Goal: Information Seeking & Learning: Learn about a topic

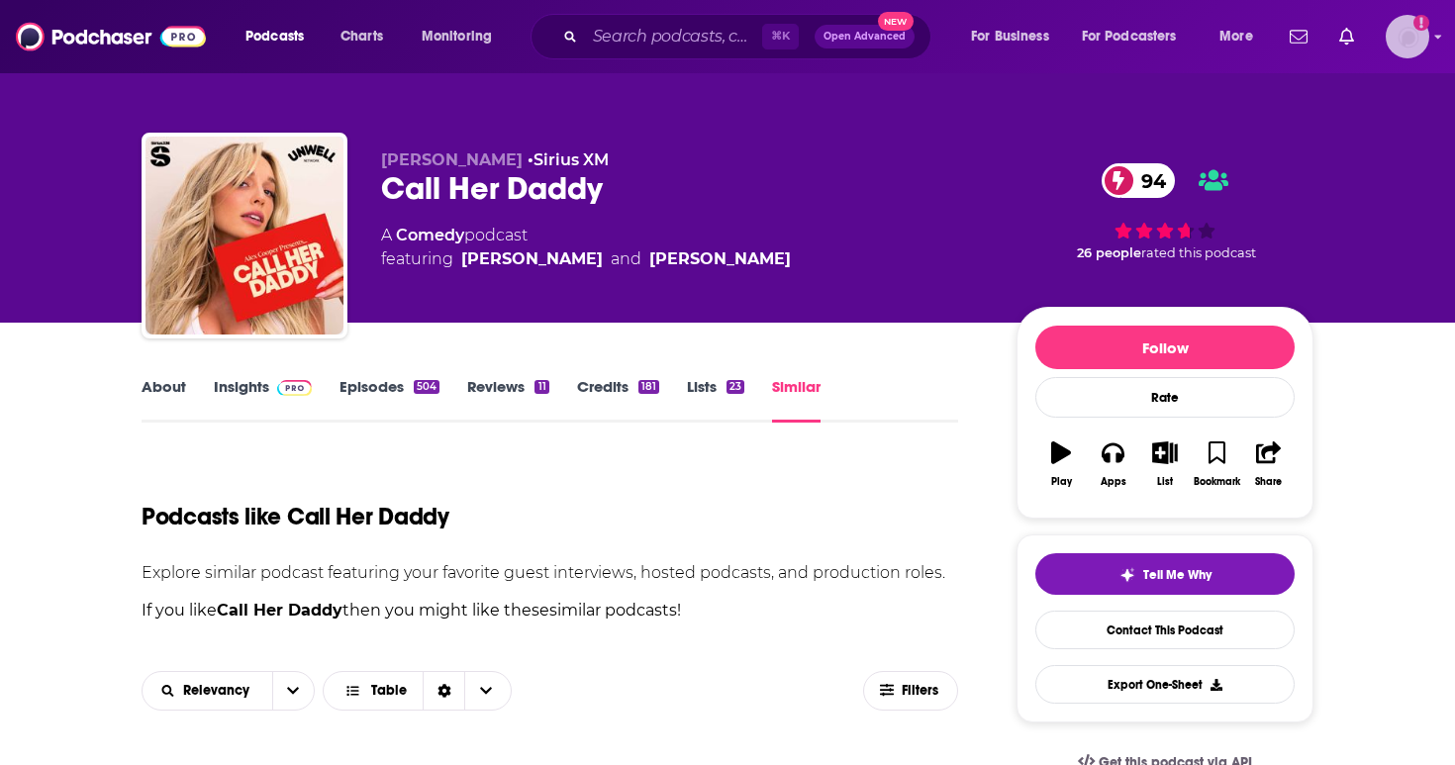
click at [1424, 41] on img "Logged in as christinamorris" at bounding box center [1408, 37] width 44 height 44
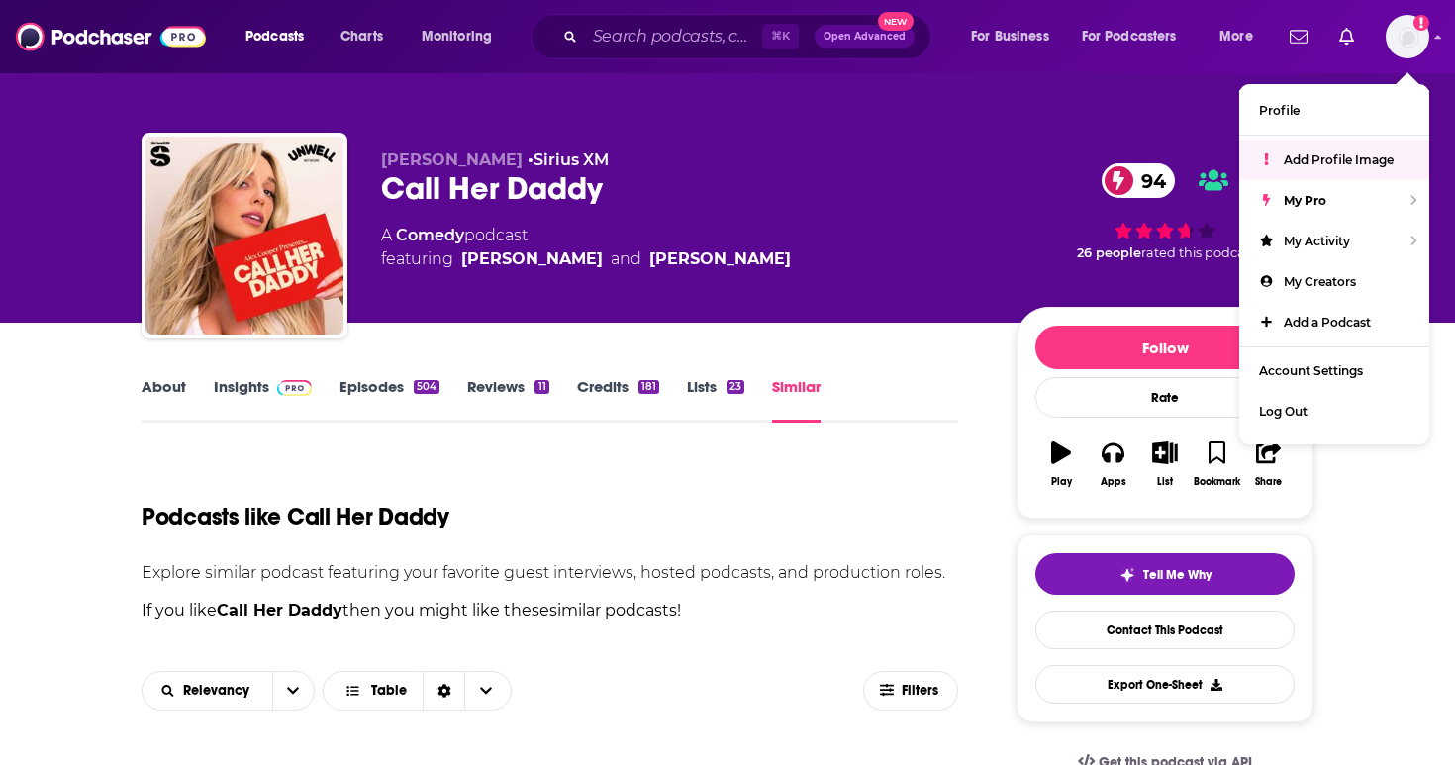
click at [989, 226] on div "Alex Cooper • Sirius XM Call Her Daddy 94 A Comedy podcast featuring Alex Coope…" at bounding box center [847, 239] width 932 height 178
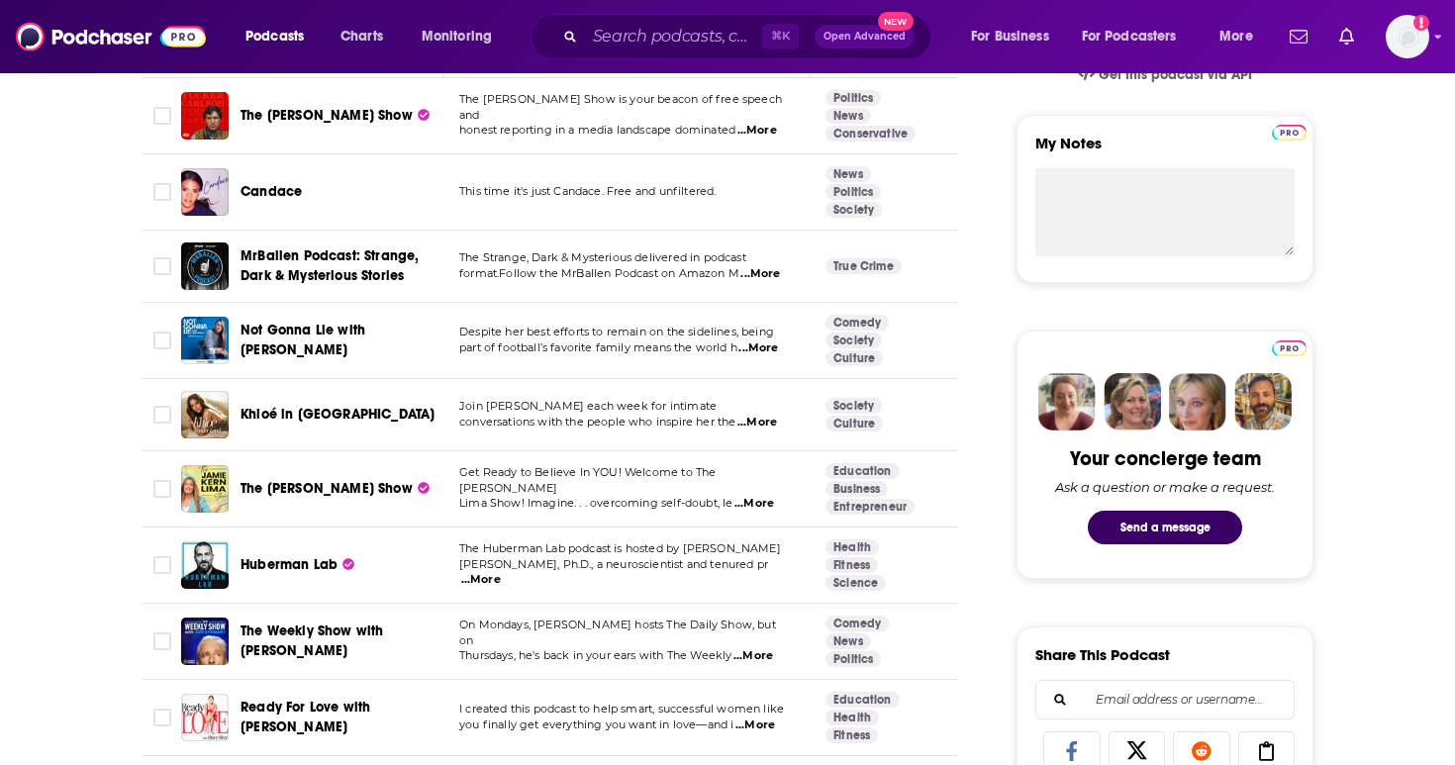
scroll to position [687, 0]
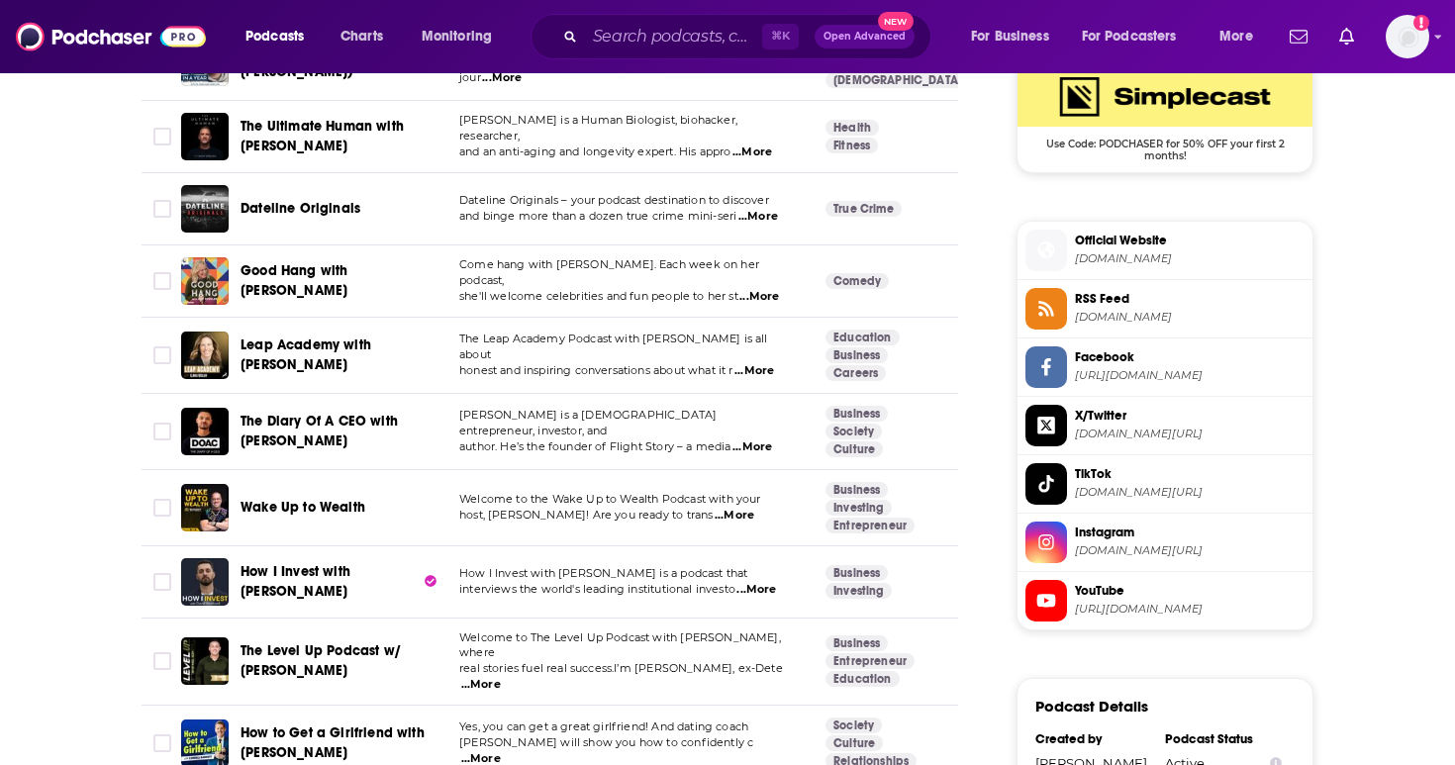
scroll to position [1681, 0]
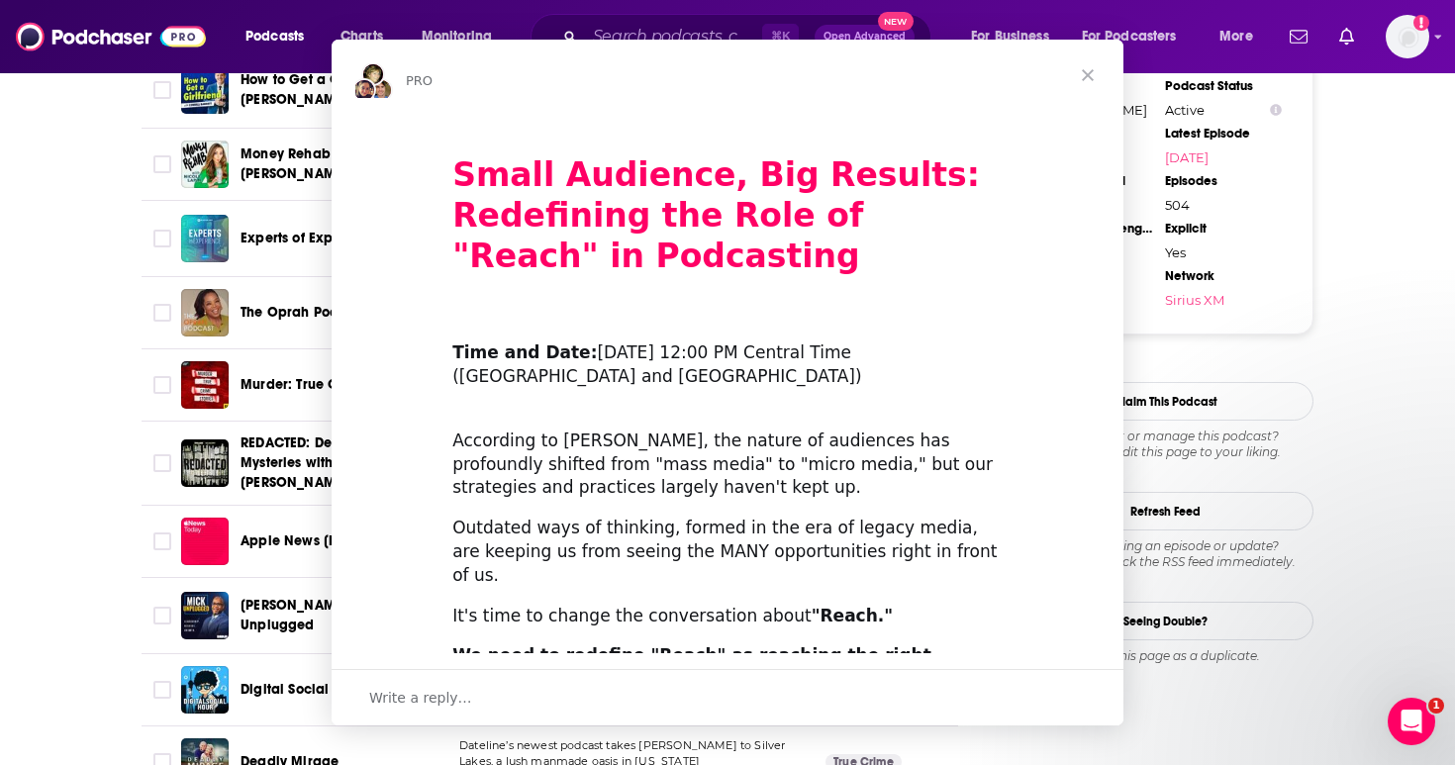
scroll to position [0, 0]
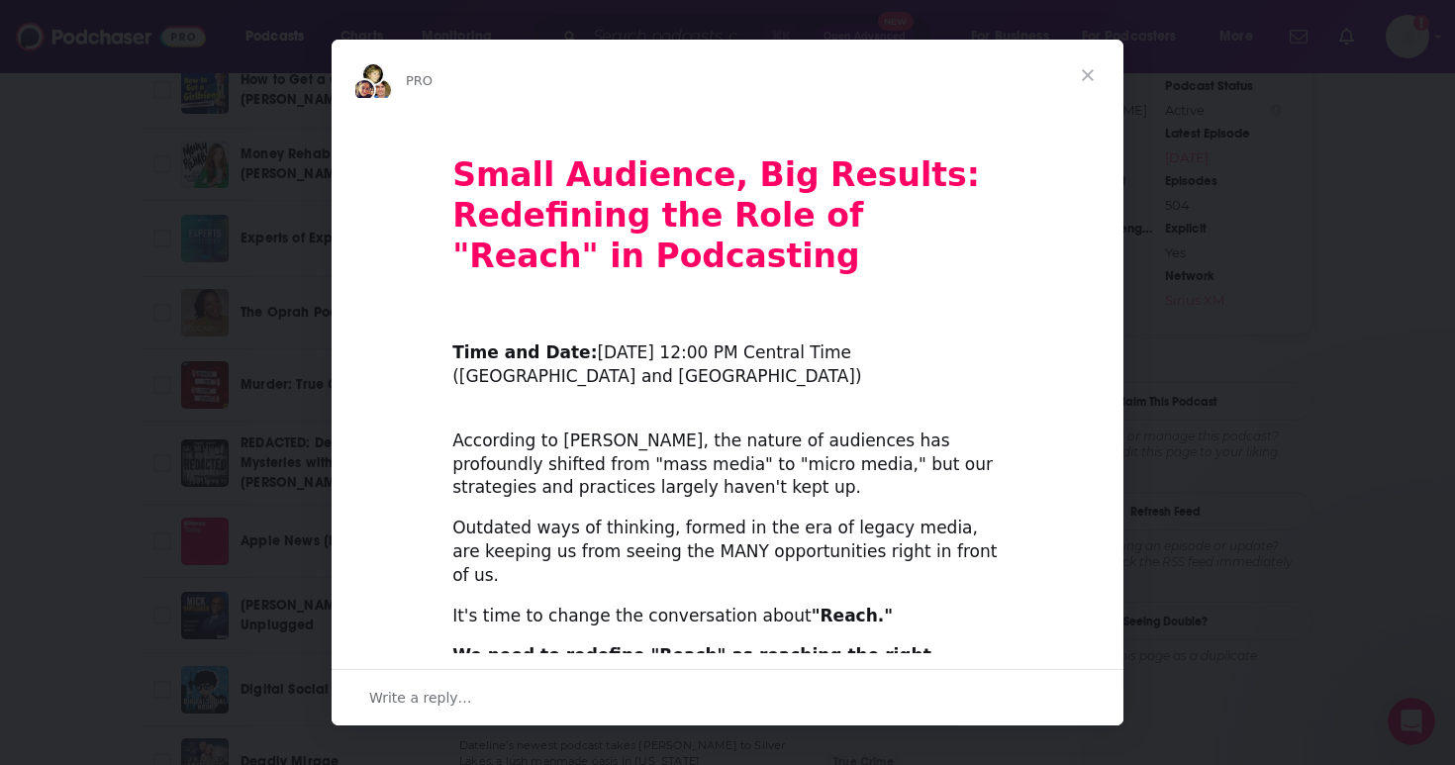
click at [1080, 79] on span "Close" at bounding box center [1087, 75] width 71 height 71
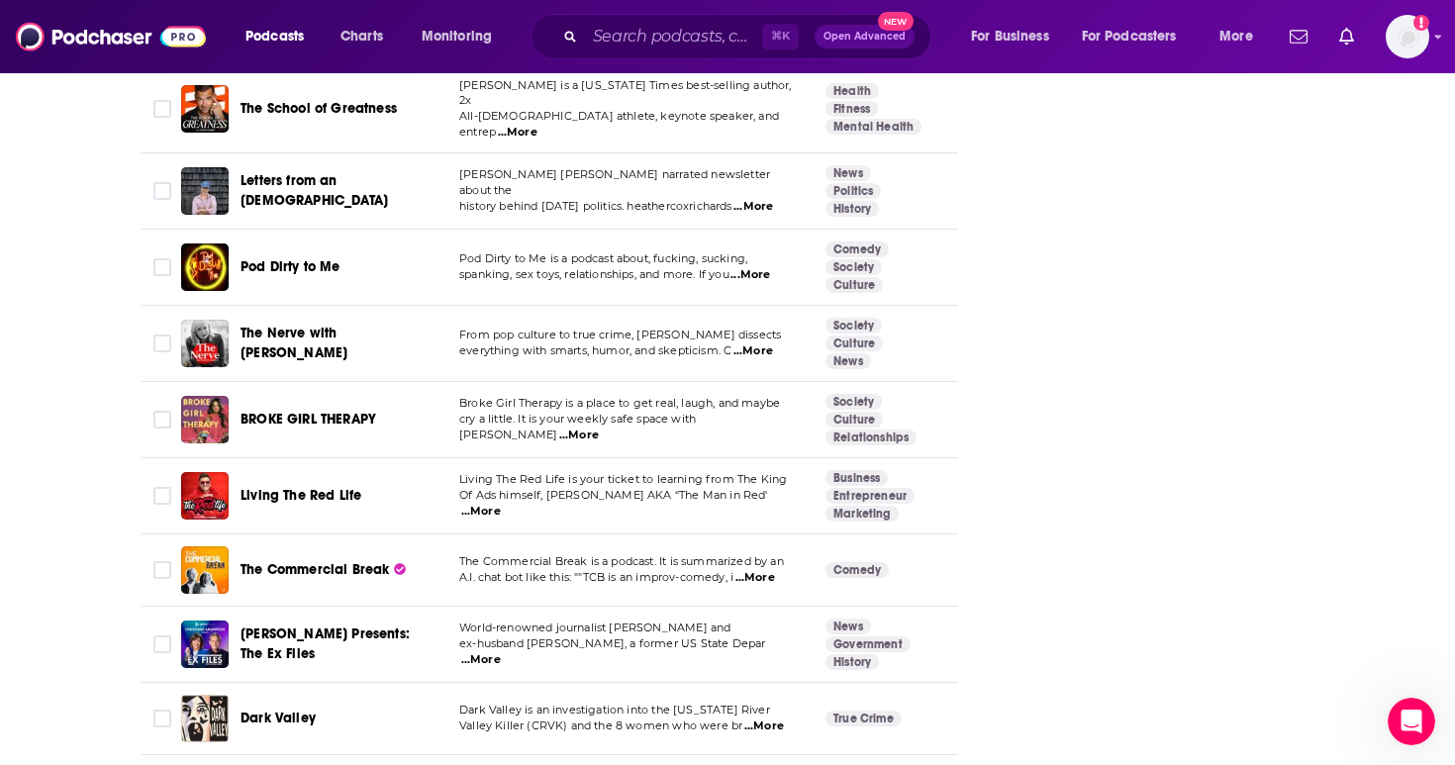
scroll to position [3545, 0]
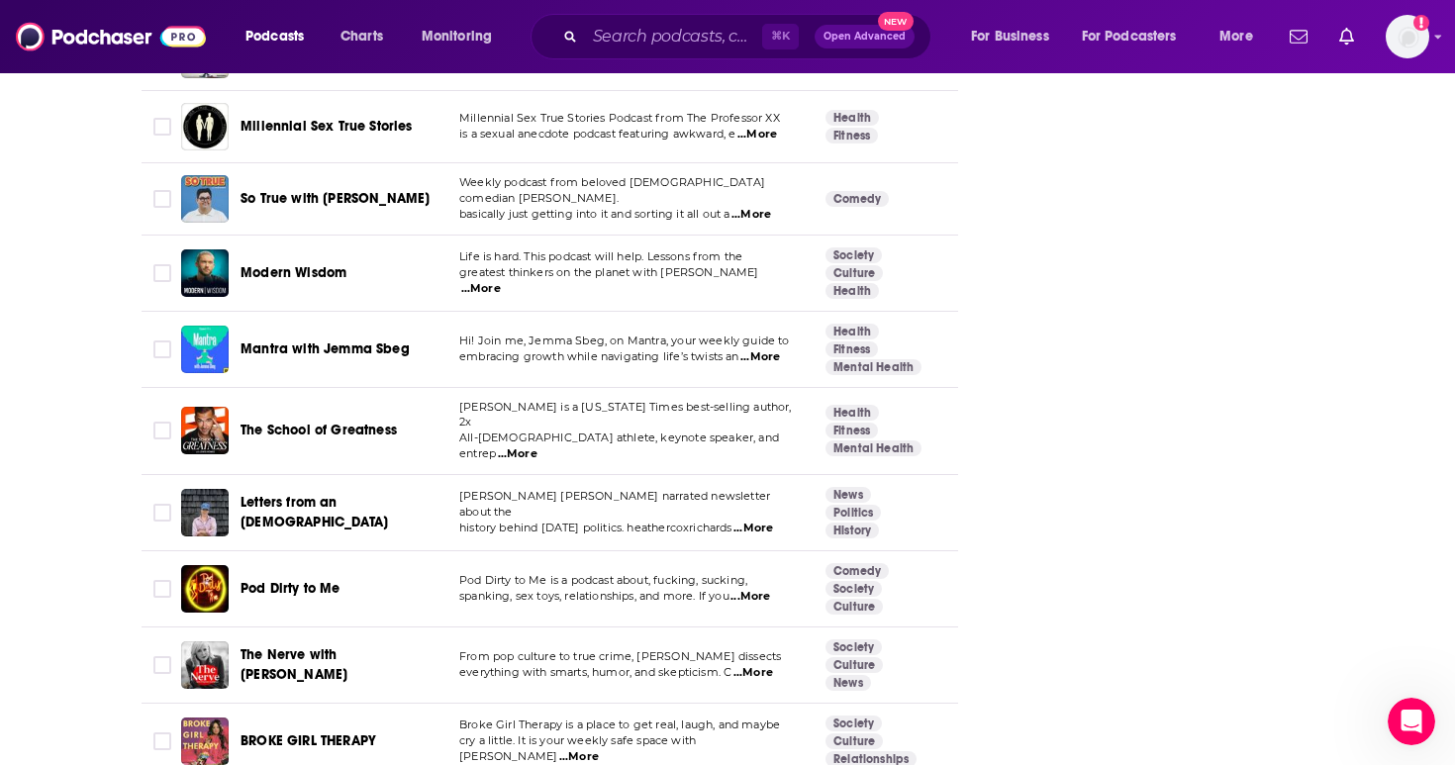
click at [58, 421] on div "About Insights Episodes 504 Reviews 11 Credits 181 Lists 23 Similar Podcasts li…" at bounding box center [727, 654] width 1455 height 7754
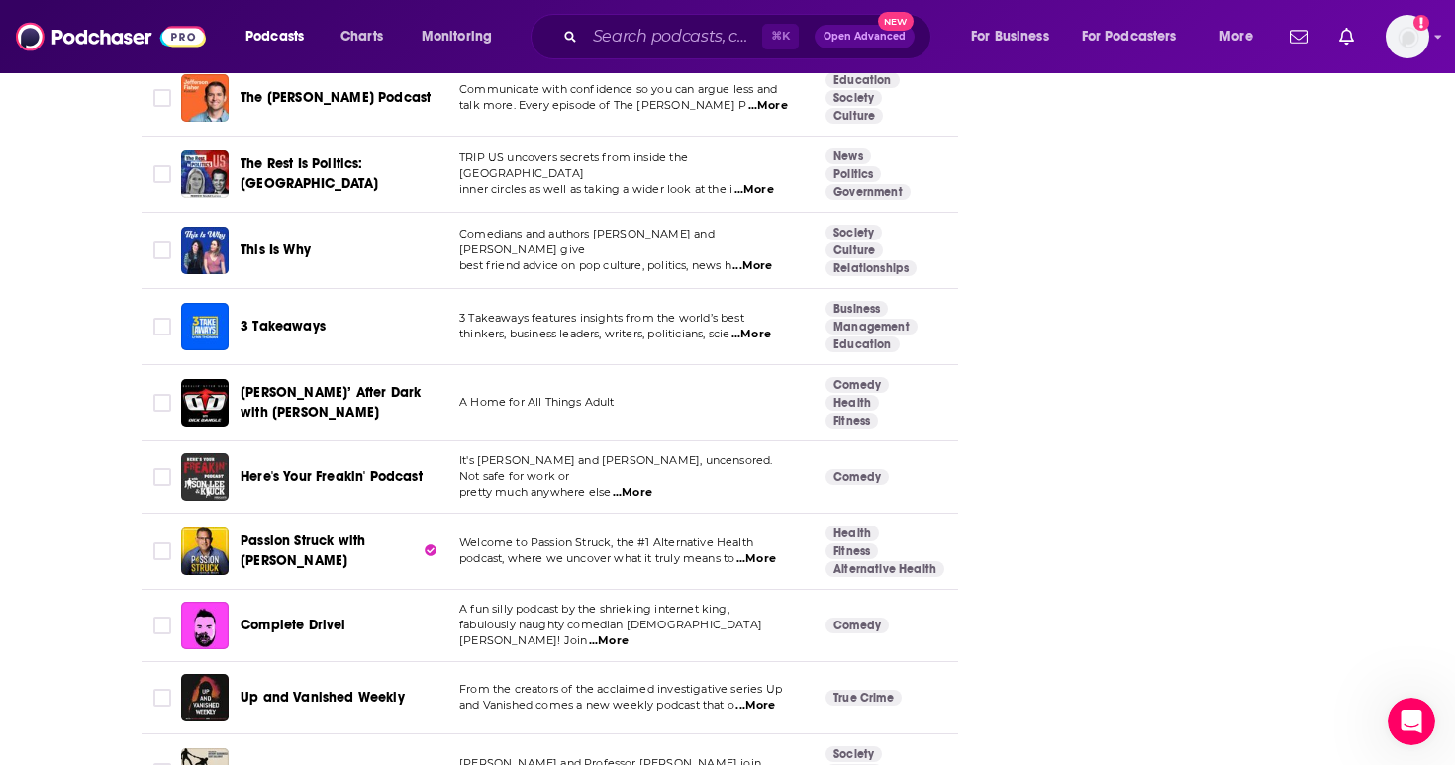
scroll to position [7163, 0]
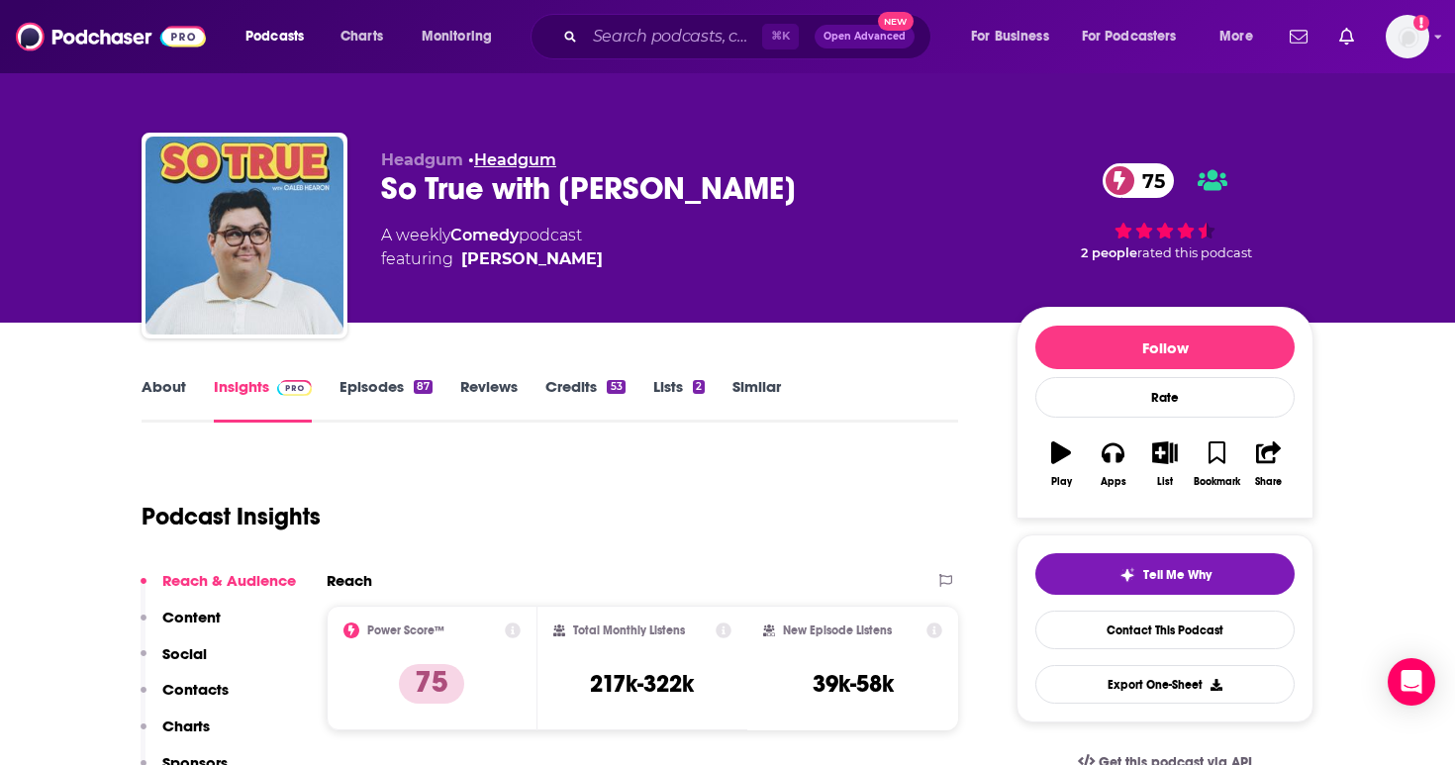
click at [541, 154] on link "Headgum" at bounding box center [515, 159] width 82 height 19
